Goal: Transaction & Acquisition: Book appointment/travel/reservation

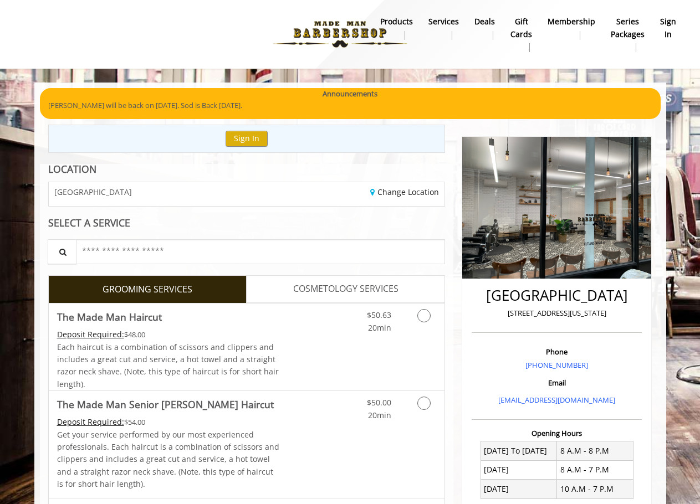
scroll to position [184, 0]
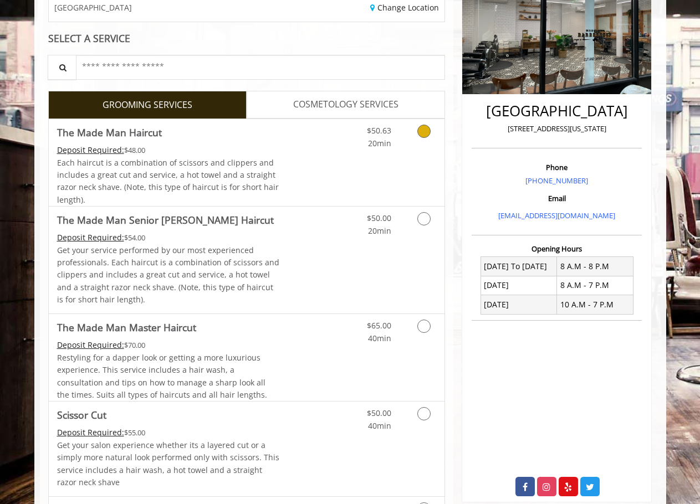
click at [319, 173] on link "Discounted Price" at bounding box center [312, 162] width 66 height 87
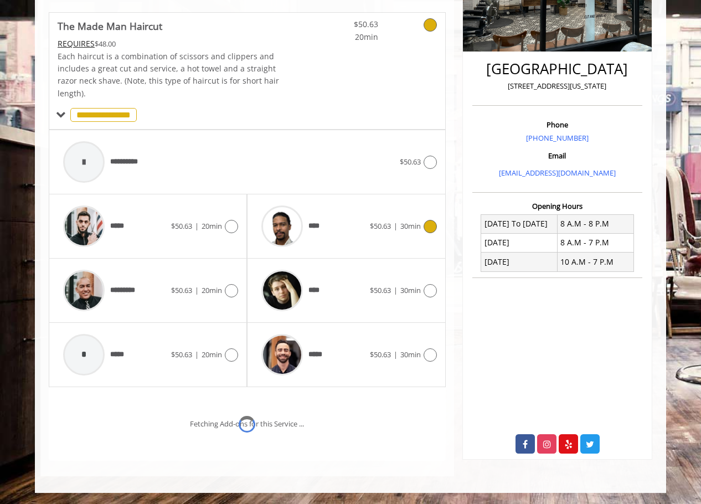
scroll to position [274, 0]
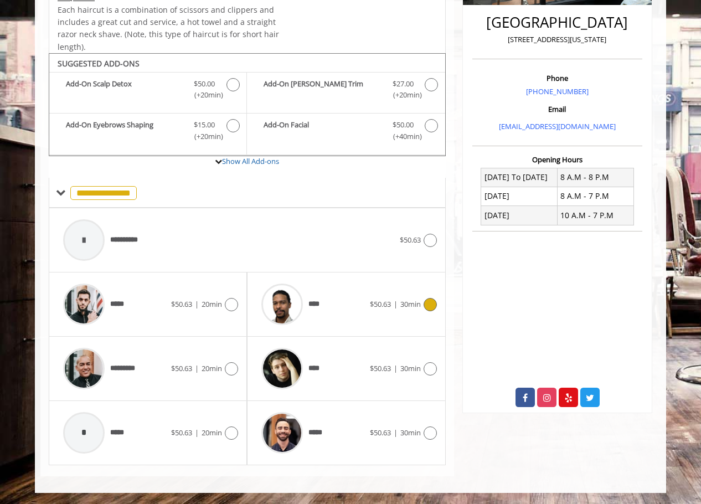
click at [340, 306] on div "****" at bounding box center [313, 304] width 114 height 53
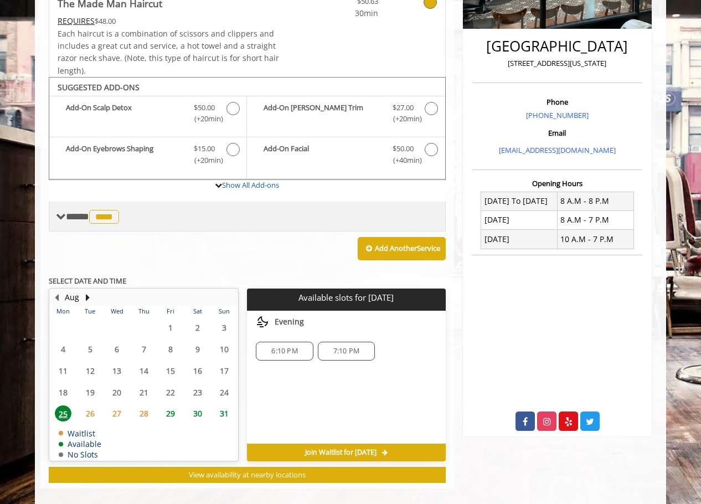
scroll to position [262, 0]
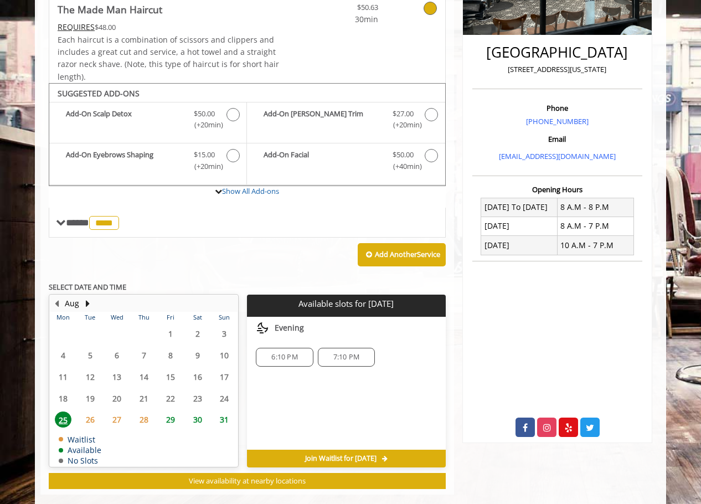
click at [88, 422] on span "26" at bounding box center [90, 420] width 17 height 16
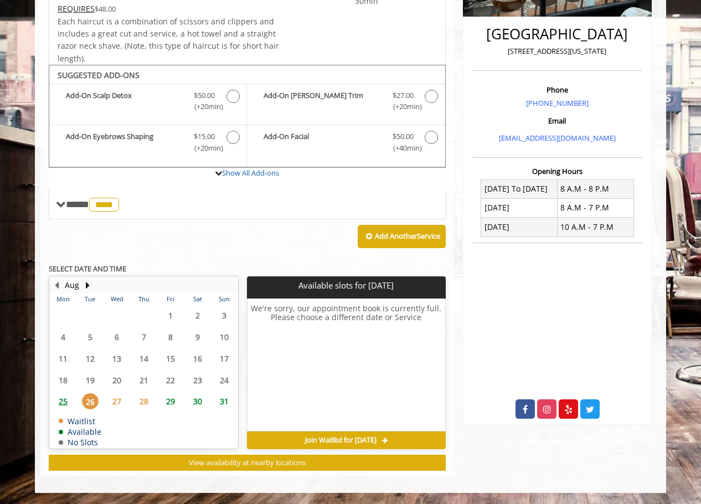
click at [170, 399] on span "29" at bounding box center [170, 401] width 17 height 16
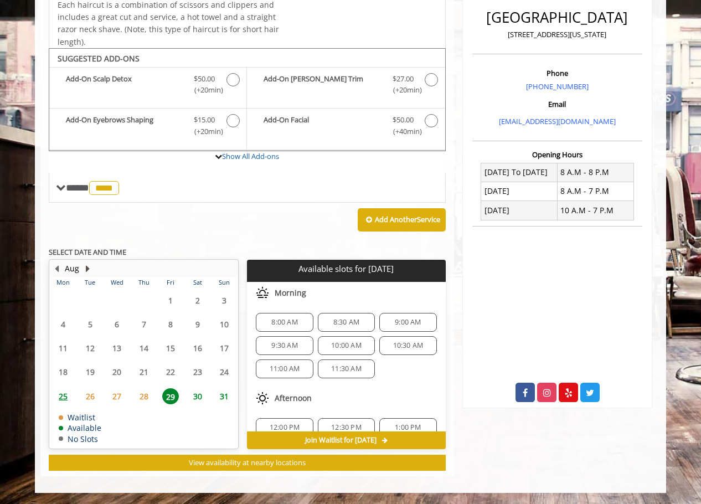
click at [88, 269] on button "Next Month" at bounding box center [87, 269] width 9 height 12
click at [119, 300] on span "3" at bounding box center [117, 300] width 17 height 16
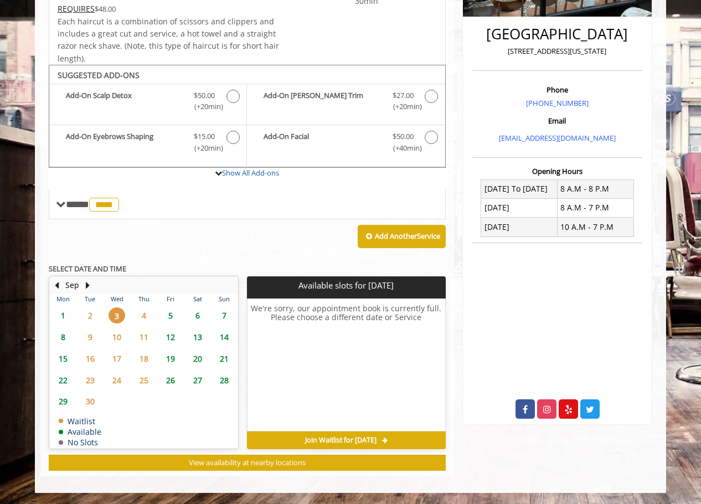
click at [59, 313] on span "1" at bounding box center [63, 315] width 17 height 16
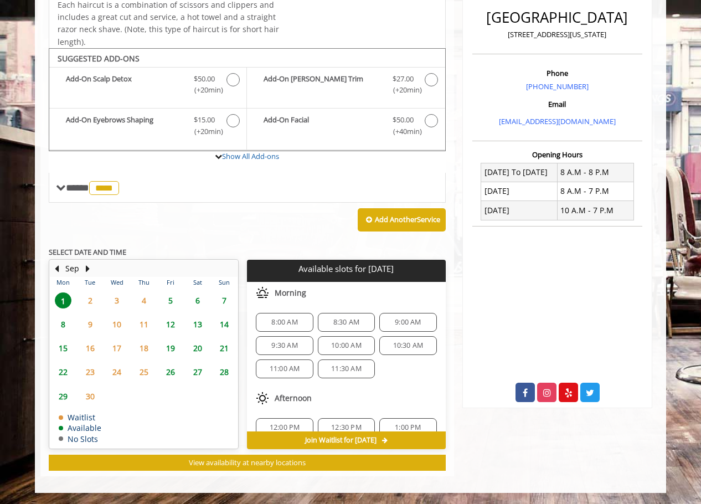
click at [169, 297] on span "5" at bounding box center [170, 300] width 17 height 16
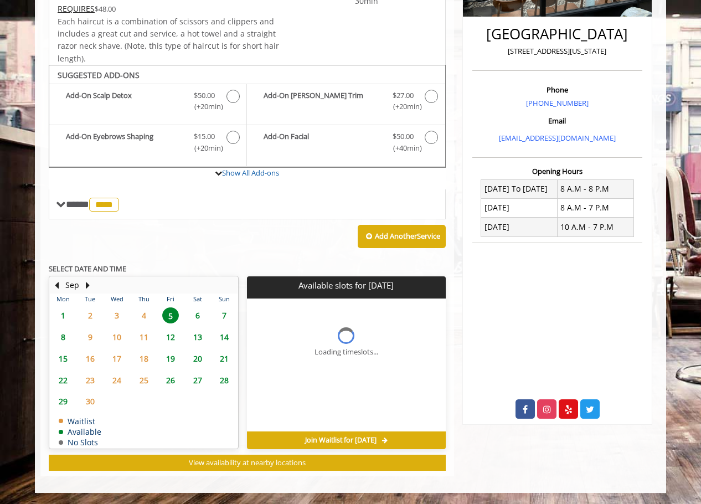
scroll to position [279, 0]
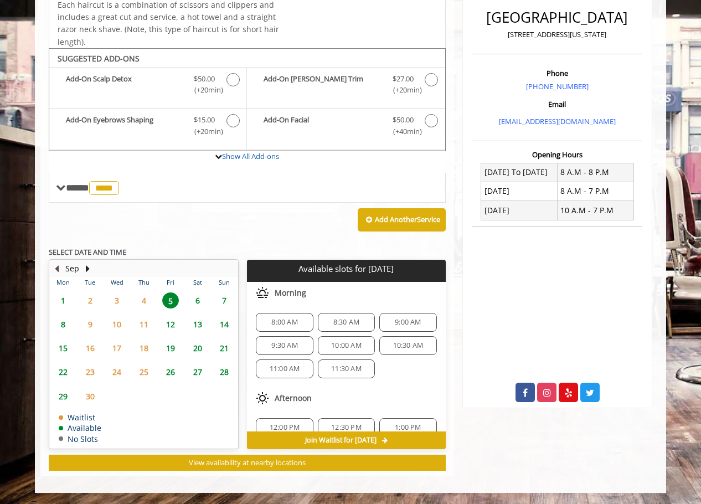
click at [56, 273] on button "Previous Month" at bounding box center [56, 269] width 9 height 12
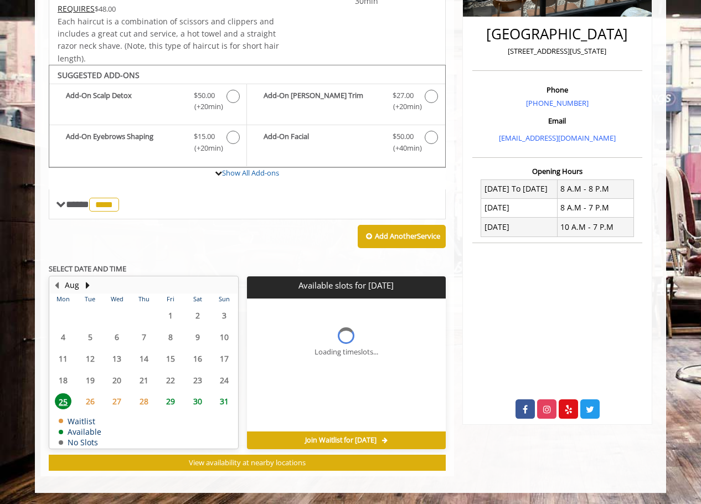
scroll to position [262, 0]
click at [86, 286] on button "Next Month" at bounding box center [87, 285] width 9 height 12
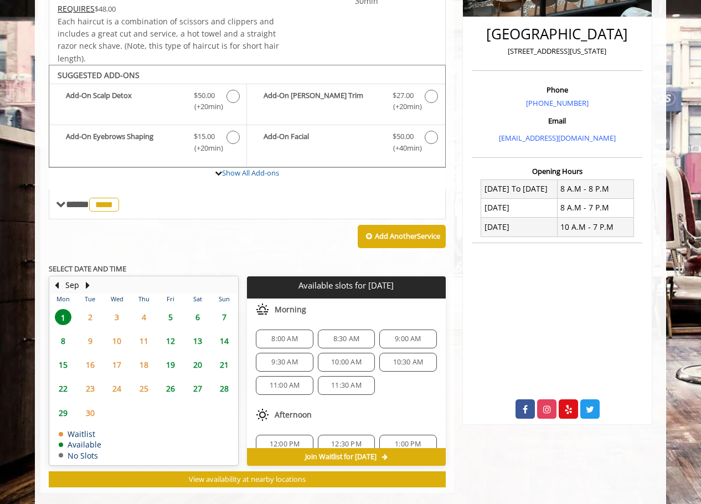
scroll to position [279, 0]
